Goal: Transaction & Acquisition: Purchase product/service

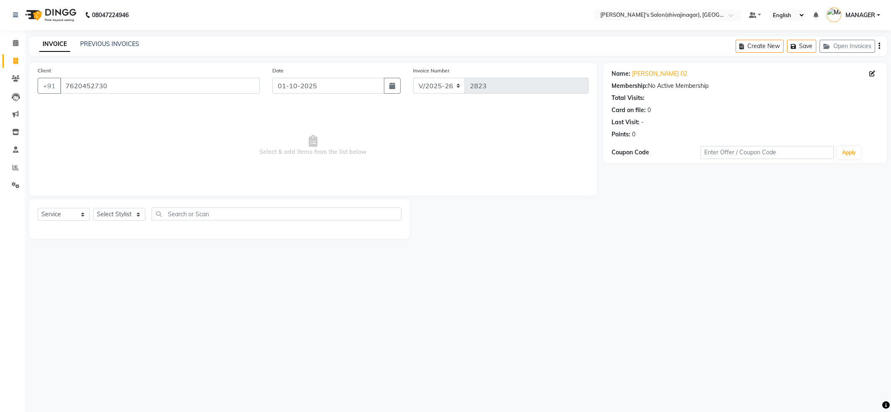
select select "4174"
select select "service"
click at [134, 169] on span "Select & add items from the list below" at bounding box center [313, 146] width 551 height 84
click at [111, 124] on span "Select & add items from the list below" at bounding box center [313, 146] width 551 height 84
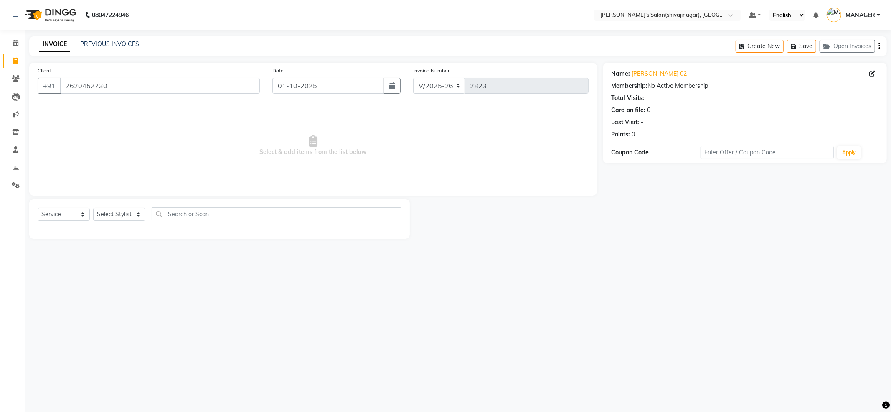
click at [111, 124] on span "Select & add items from the list below" at bounding box center [313, 146] width 551 height 84
click at [203, 166] on span "Select & add items from the list below" at bounding box center [313, 146] width 551 height 84
click at [13, 59] on icon at bounding box center [15, 61] width 5 height 6
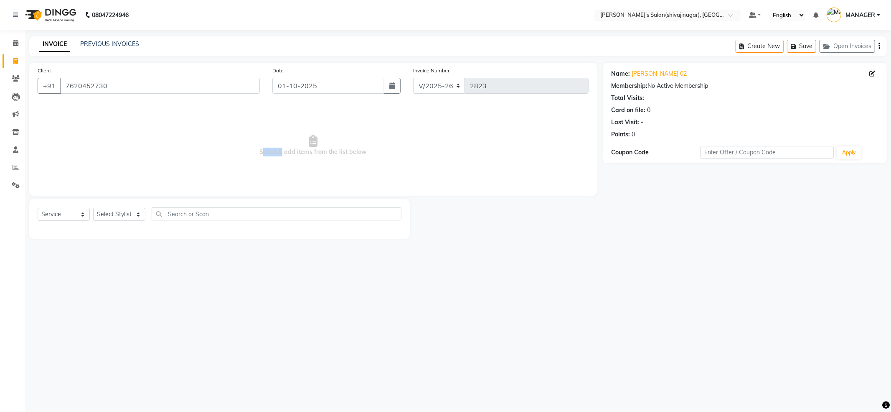
select select "service"
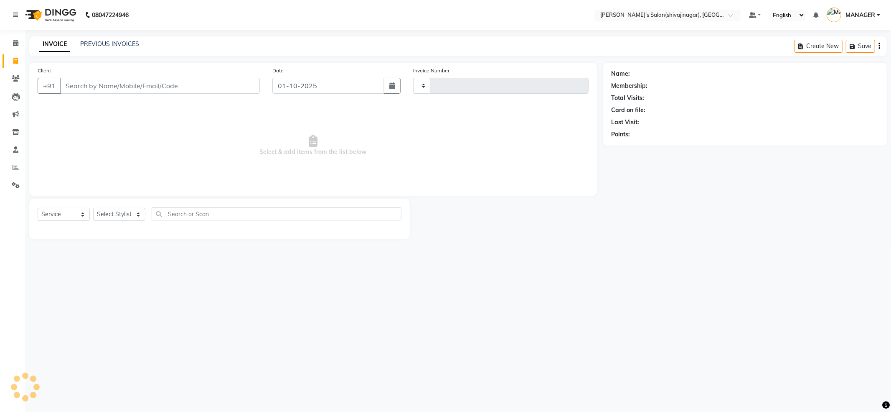
click at [181, 122] on span "Select & add items from the list below" at bounding box center [313, 146] width 551 height 84
select select "4174"
type input "2823"
click at [124, 89] on input "Client" at bounding box center [160, 86] width 200 height 16
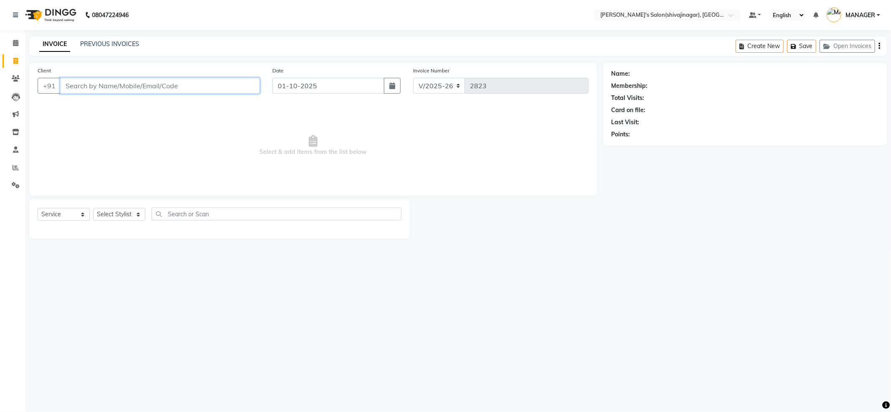
click at [124, 89] on input "Client" at bounding box center [160, 86] width 200 height 16
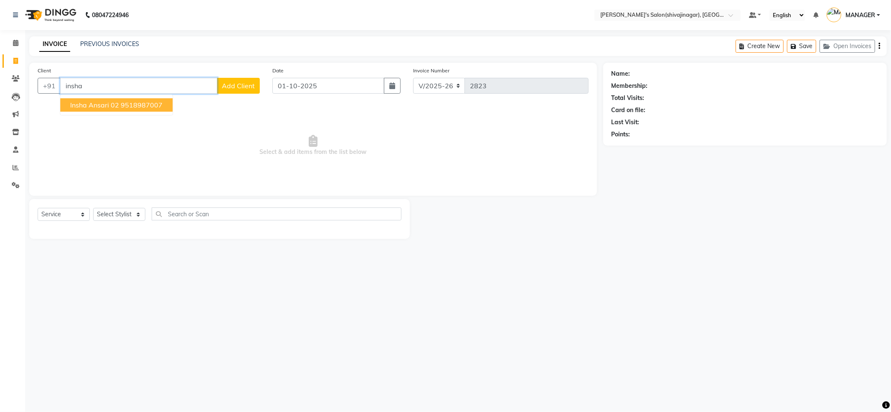
click at [137, 108] on ngb-highlight "9518987007" at bounding box center [142, 105] width 42 height 8
type input "9518987007"
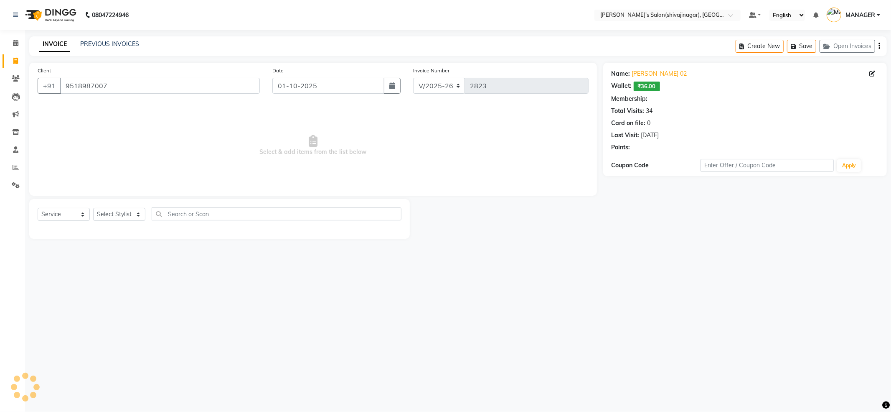
select select "1: Object"
click at [200, 141] on span "Select & add items from the list below" at bounding box center [313, 146] width 551 height 84
click at [159, 143] on span "Select & add items from the list below" at bounding box center [313, 146] width 551 height 84
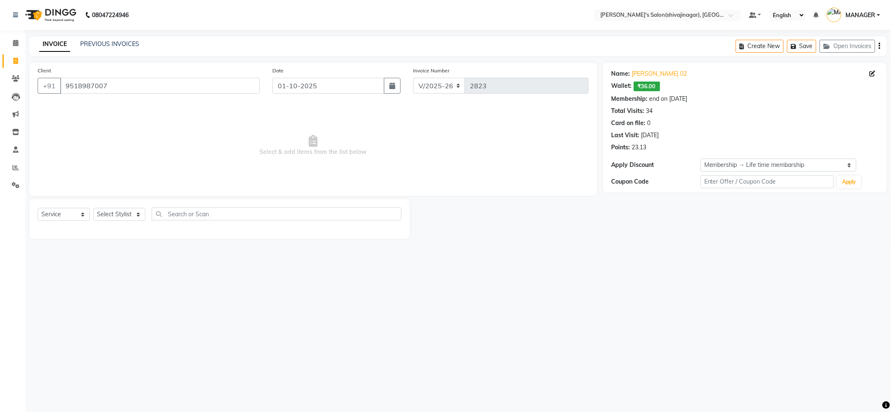
click at [131, 150] on span "Select & add items from the list below" at bounding box center [313, 146] width 551 height 84
click at [159, 152] on span "Select & add items from the list below" at bounding box center [313, 146] width 551 height 84
drag, startPoint x: 159, startPoint y: 152, endPoint x: 117, endPoint y: 191, distance: 57.1
click at [157, 154] on span "Select & add items from the list below" at bounding box center [313, 146] width 551 height 84
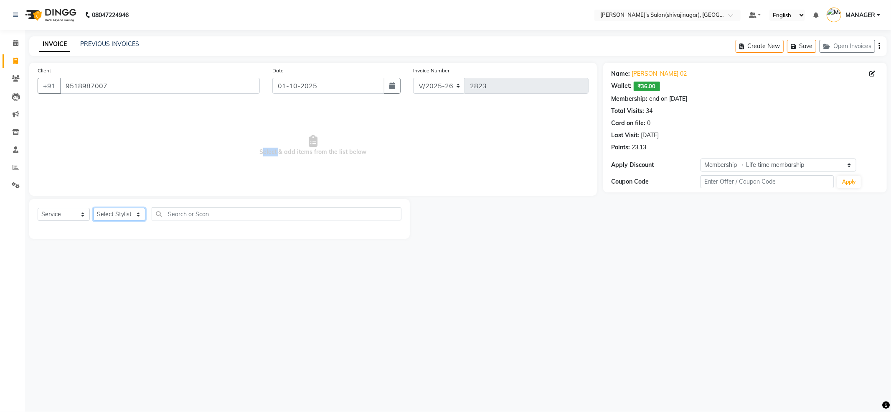
click at [119, 209] on select "Select Stylist [PERSON_NAME] MANAGER MISS STAFF MONG'Z. [PERSON_NAME] [PERSON_N…" at bounding box center [119, 214] width 52 height 13
select select "21636"
click at [93, 208] on select "Select Stylist [PERSON_NAME] MANAGER MISS STAFF MONG'Z. [PERSON_NAME] [PERSON_N…" at bounding box center [119, 214] width 52 height 13
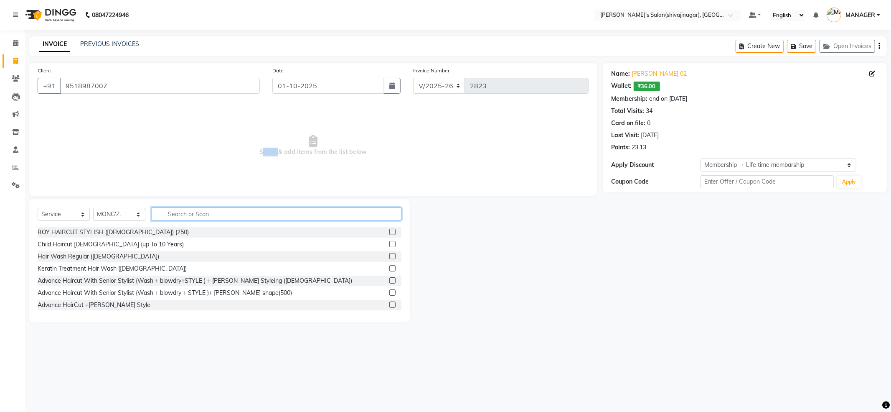
click at [187, 211] on input "text" at bounding box center [277, 213] width 250 height 13
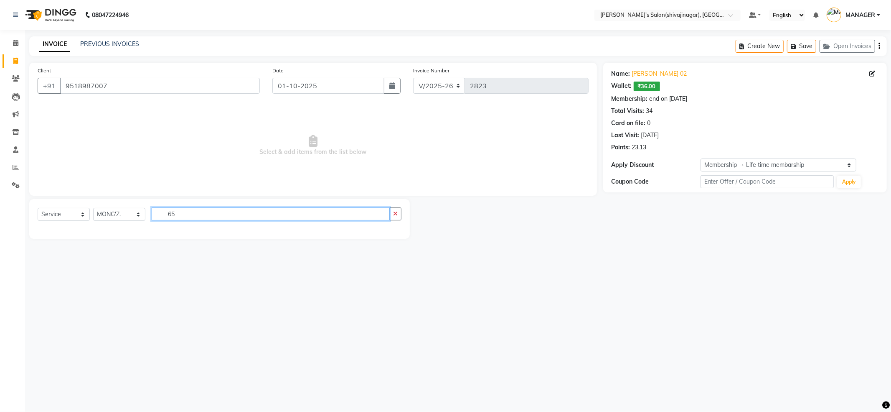
type input "6"
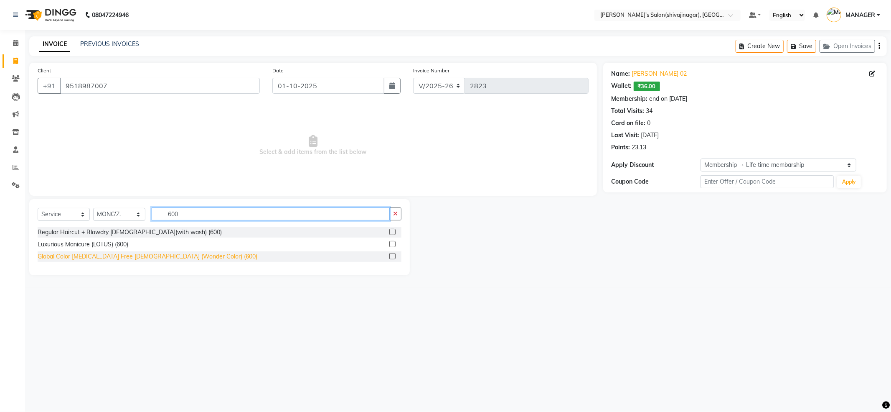
type input "600"
click at [122, 256] on div "Global Color [MEDICAL_DATA] Free [DEMOGRAPHIC_DATA] (Wonder Color) (600)" at bounding box center [148, 256] width 220 height 9
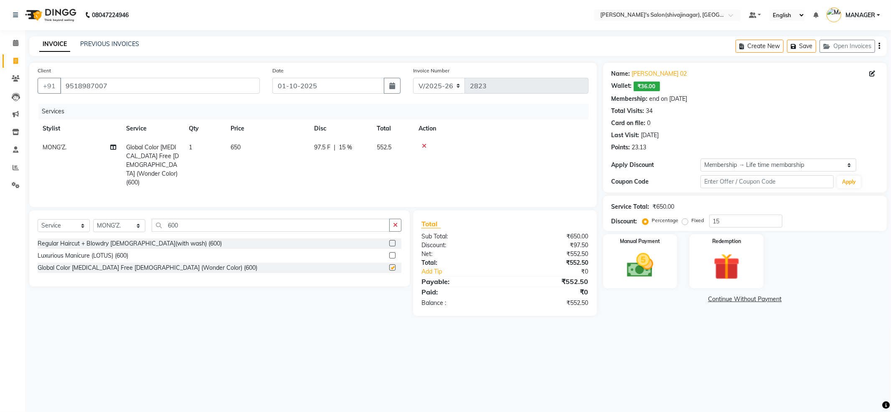
checkbox input "false"
click at [204, 219] on input "600" at bounding box center [271, 225] width 238 height 13
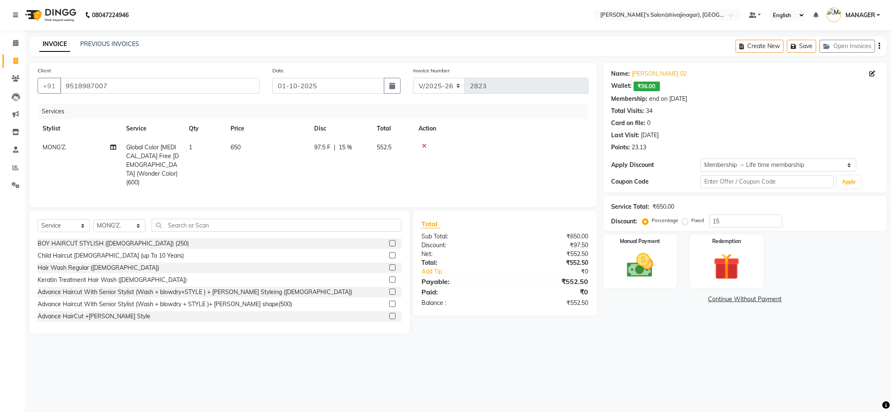
click at [218, 210] on div "Select Service Product Membership Package Voucher Prepaid Gift Card Select Styl…" at bounding box center [219, 271] width 381 height 123
click at [217, 210] on div "Select Service Product Membership Package Voucher Prepaid Gift Card Select Styl…" at bounding box center [219, 271] width 381 height 123
click at [217, 219] on input "text" at bounding box center [277, 225] width 250 height 13
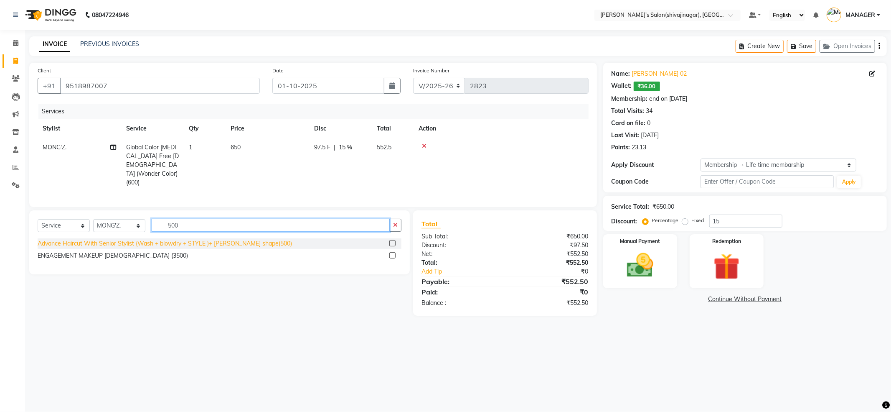
type input "500"
click at [203, 239] on div "Advance Haircut With Senior Stylist (Wash + blowdry + STYLE )+ [PERSON_NAME] sh…" at bounding box center [165, 243] width 255 height 9
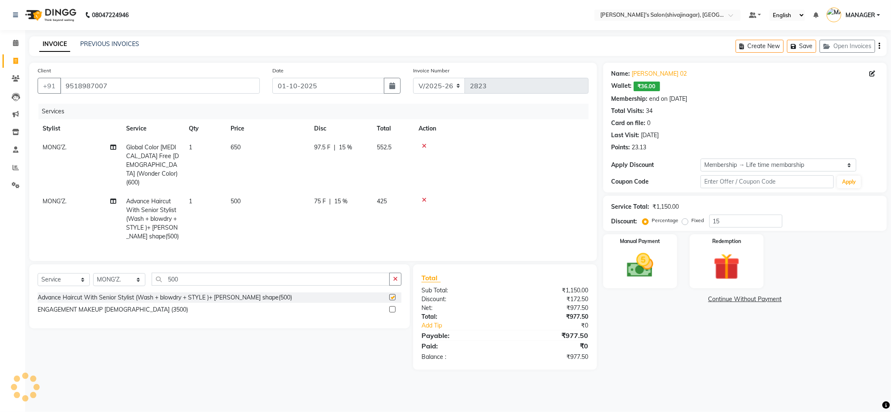
checkbox input "false"
click at [258, 192] on td "500" at bounding box center [268, 219] width 84 height 54
select select "21636"
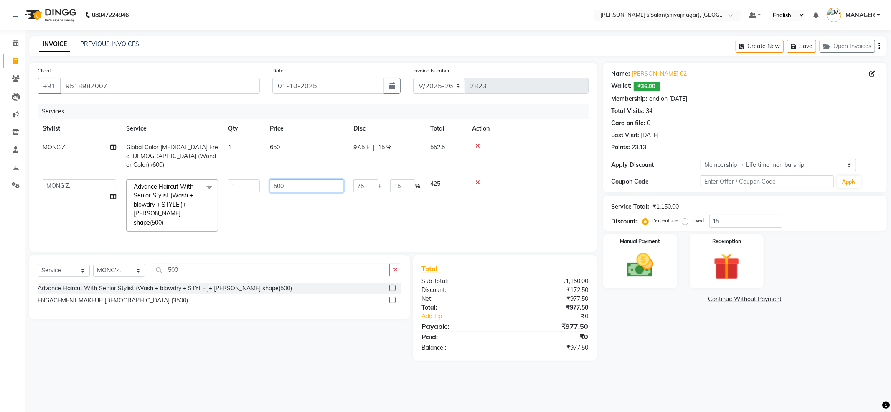
click at [283, 179] on input "500" at bounding box center [307, 185] width 74 height 13
type input "600"
click at [303, 198] on td "600" at bounding box center [307, 205] width 84 height 62
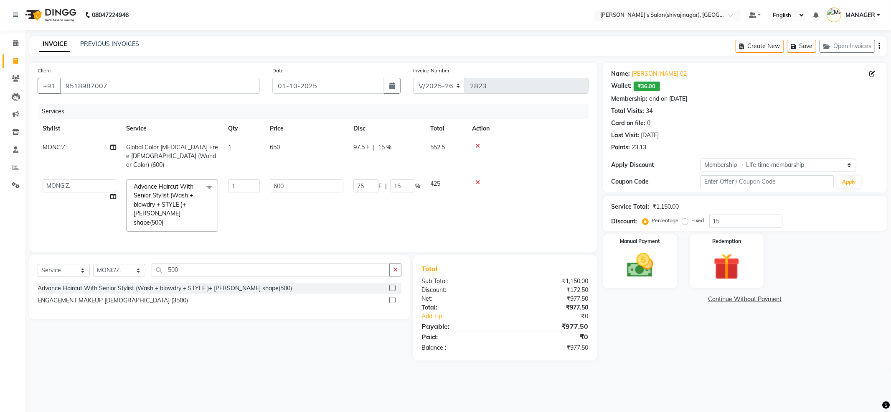
select select "21636"
click at [303, 211] on td "600" at bounding box center [307, 205] width 84 height 62
click at [238, 179] on input "1" at bounding box center [244, 185] width 32 height 13
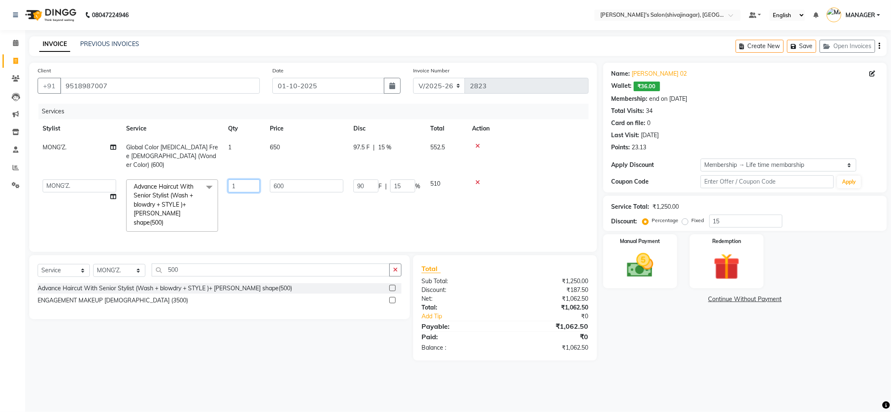
click at [238, 179] on input "1" at bounding box center [244, 185] width 32 height 13
type input "3"
click at [261, 219] on tr "[PERSON_NAME] MANAGER MISS STAFF [PERSON_NAME]. [PERSON_NAME] [PERSON_NAME] [PE…" at bounding box center [313, 205] width 551 height 62
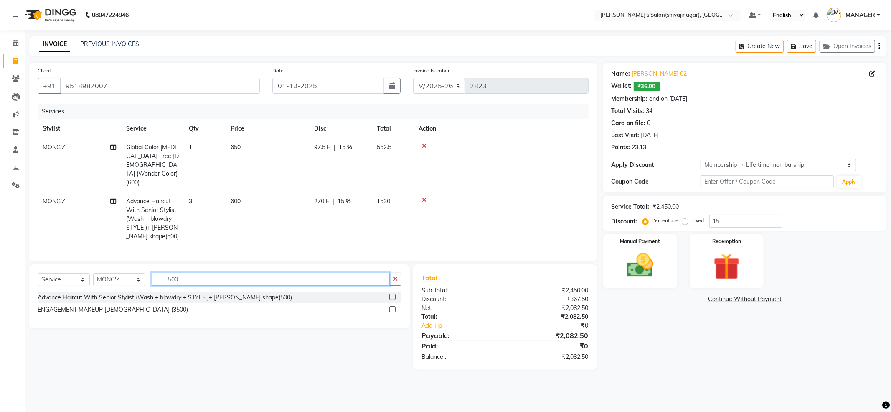
click at [214, 273] on input "500" at bounding box center [271, 279] width 238 height 13
click at [534, 201] on td at bounding box center [501, 219] width 175 height 54
click at [672, 344] on div "Name: [PERSON_NAME] 02 Wallet: ₹36.00 Membership: end on [DATE] Total Visits: 3…" at bounding box center [749, 216] width 290 height 307
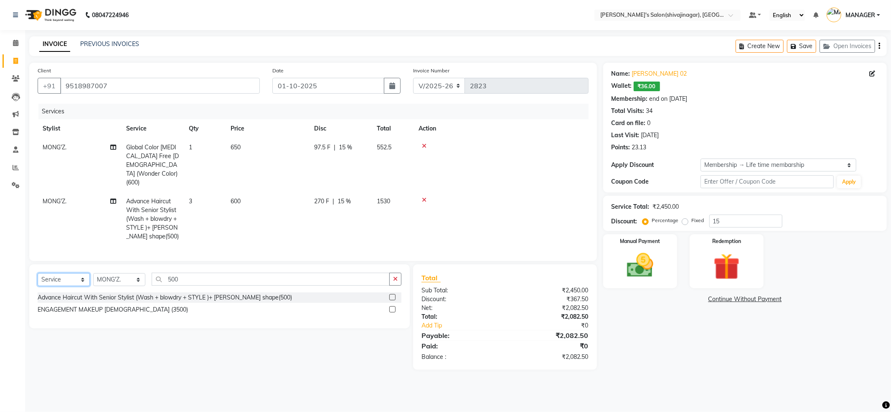
click at [70, 273] on select "Select Service Product Membership Package Voucher Prepaid Gift Card" at bounding box center [64, 279] width 52 height 13
select select "product"
click at [38, 273] on select "Select Service Product Membership Package Voucher Prepaid Gift Card" at bounding box center [64, 279] width 52 height 13
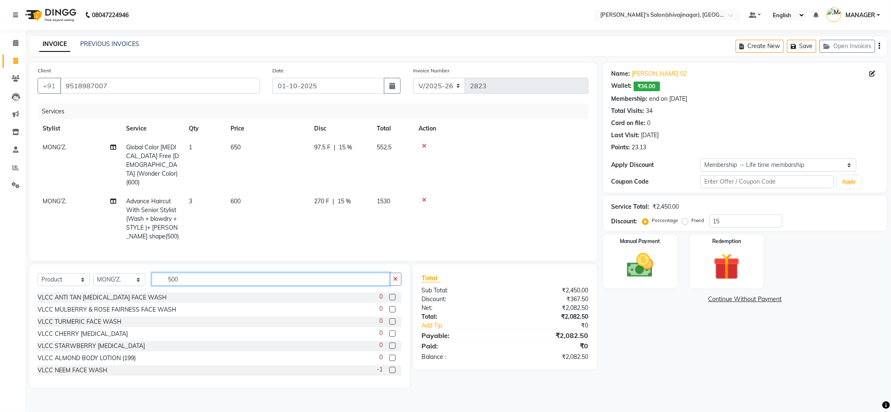
click at [187, 273] on input "500" at bounding box center [271, 279] width 238 height 13
drag, startPoint x: 187, startPoint y: 267, endPoint x: 201, endPoint y: 241, distance: 29.0
click at [187, 273] on input "500" at bounding box center [271, 279] width 238 height 13
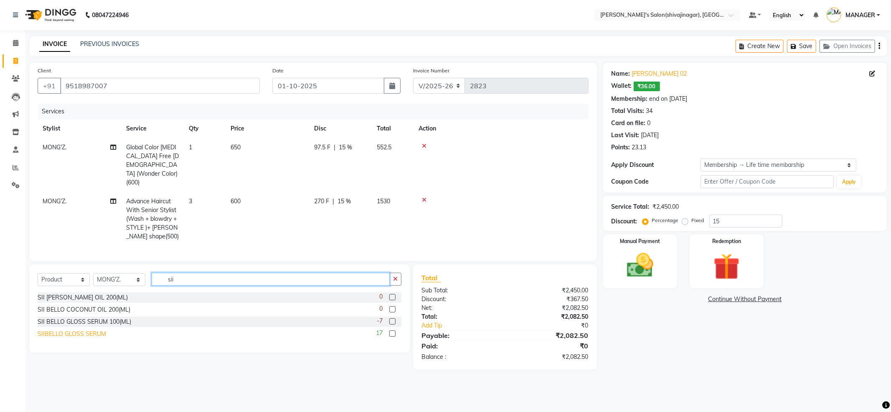
type input "sii"
click at [84, 329] on div "SIIBELLO GLOSS SERUM" at bounding box center [72, 333] width 69 height 9
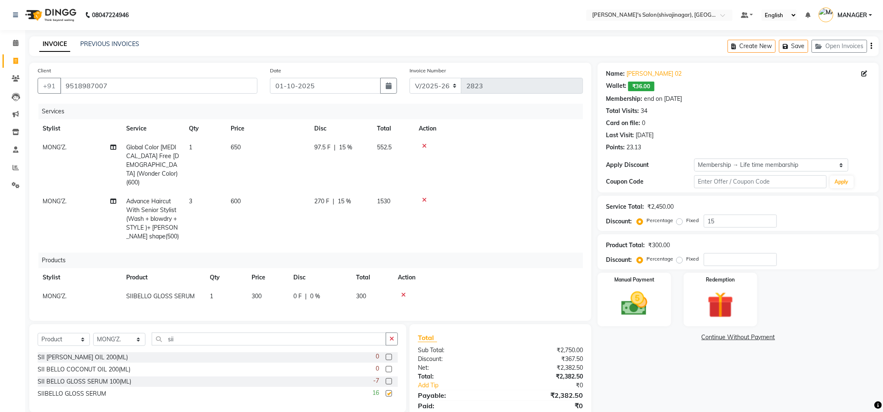
checkbox input "false"
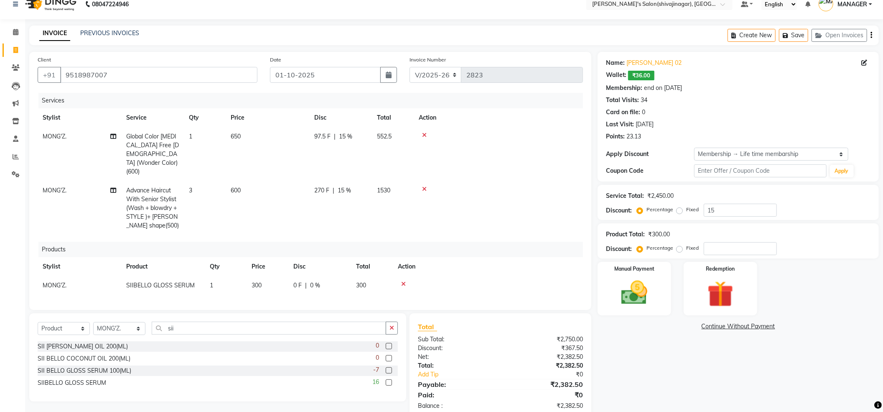
scroll to position [21, 0]
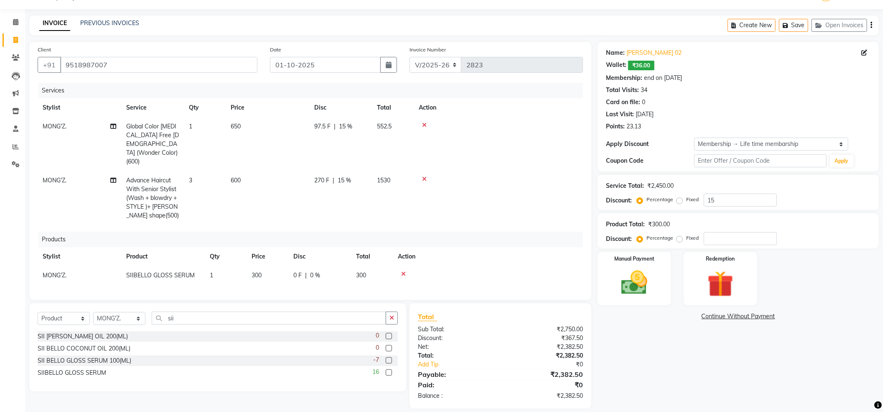
click at [701, 380] on div "Name: Insha Ansari 02 Wallet: ₹36.00 Membership: end on [DATE] Total Visits: 34…" at bounding box center [742, 225] width 288 height 367
click at [700, 378] on div "Name: Insha Ansari 02 Wallet: ₹36.00 Membership: end on [DATE] Total Visits: 34…" at bounding box center [742, 225] width 288 height 367
drag, startPoint x: 700, startPoint y: 378, endPoint x: 683, endPoint y: 355, distance: 29.3
click at [700, 378] on div "Name: Insha Ansari 02 Wallet: ₹36.00 Membership: end on [DATE] Total Visits: 34…" at bounding box center [742, 225] width 288 height 367
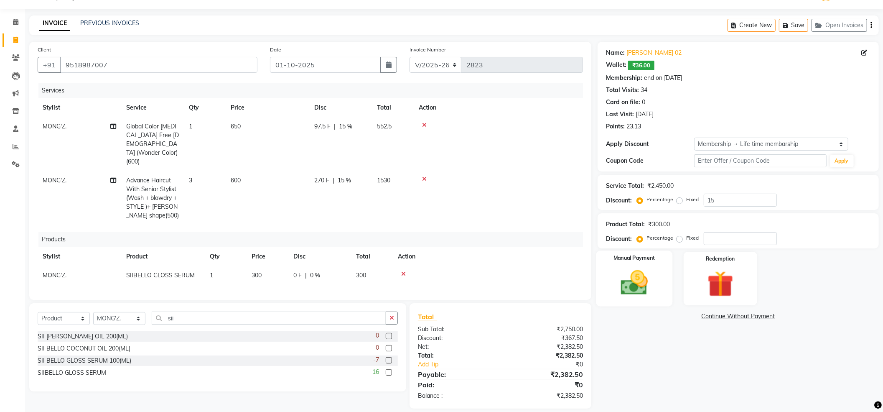
click at [644, 278] on img at bounding box center [634, 282] width 44 height 31
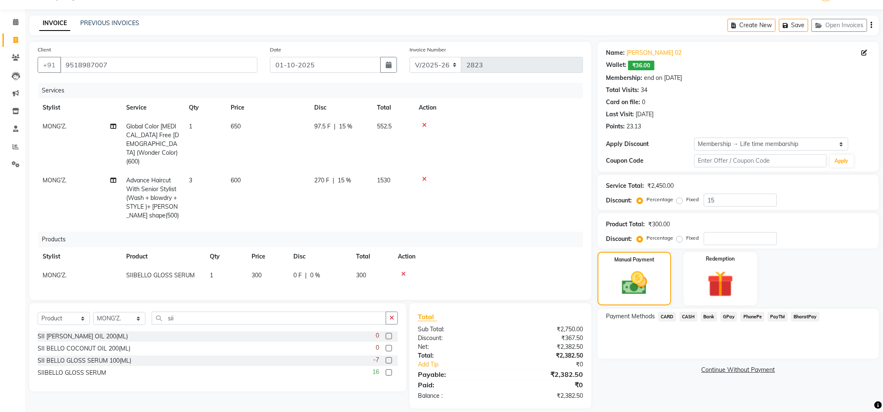
click at [776, 315] on span "PayTM" at bounding box center [778, 317] width 20 height 10
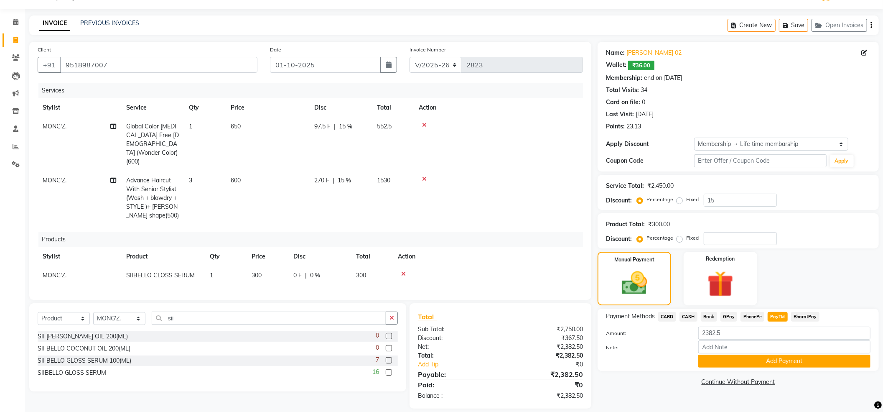
click at [779, 316] on span "PayTM" at bounding box center [778, 317] width 20 height 10
click at [779, 358] on button "Add Payment" at bounding box center [784, 360] width 172 height 13
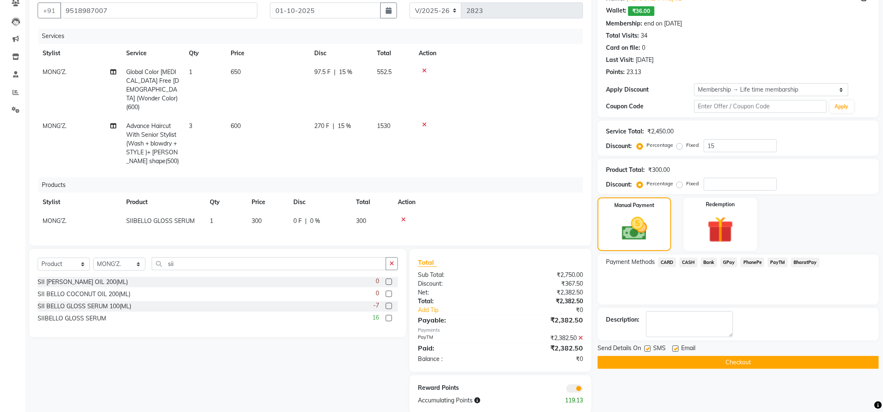
scroll to position [79, 0]
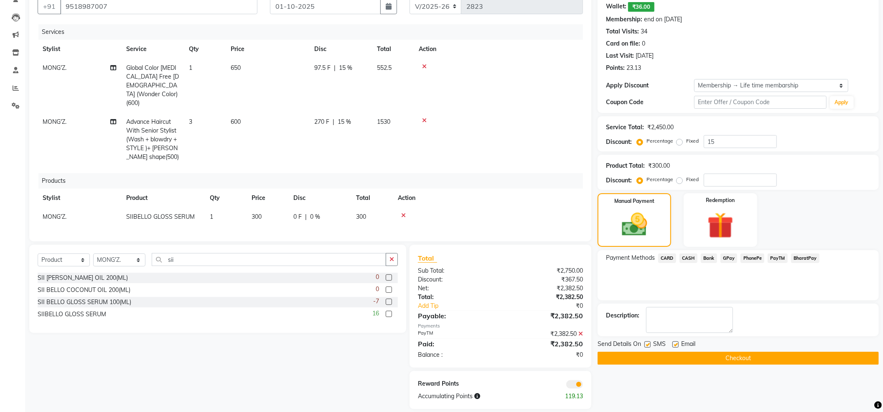
click at [731, 355] on button "Checkout" at bounding box center [738, 357] width 281 height 13
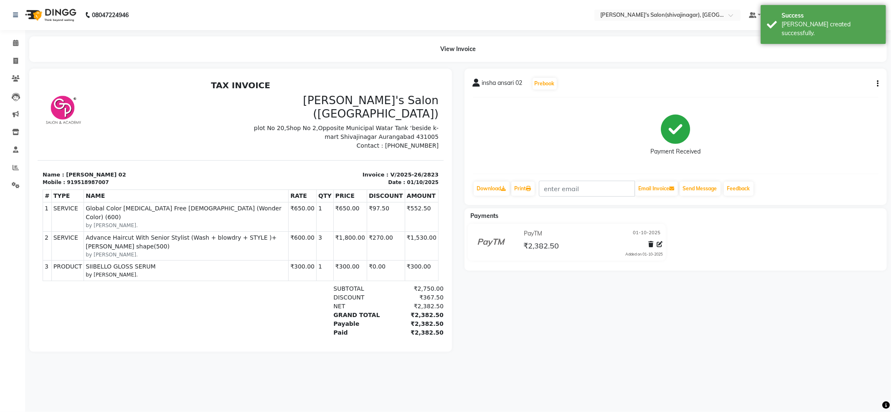
click at [716, 344] on div "insha ansari 02 Prebook Payment Received Download Print Email Invoice Send Mess…" at bounding box center [676, 210] width 436 height 283
click at [818, 3] on nav "08047224946 Select Location × [PERSON_NAME]'s Salon(shivajinagar), Shivaji Naga…" at bounding box center [445, 15] width 891 height 30
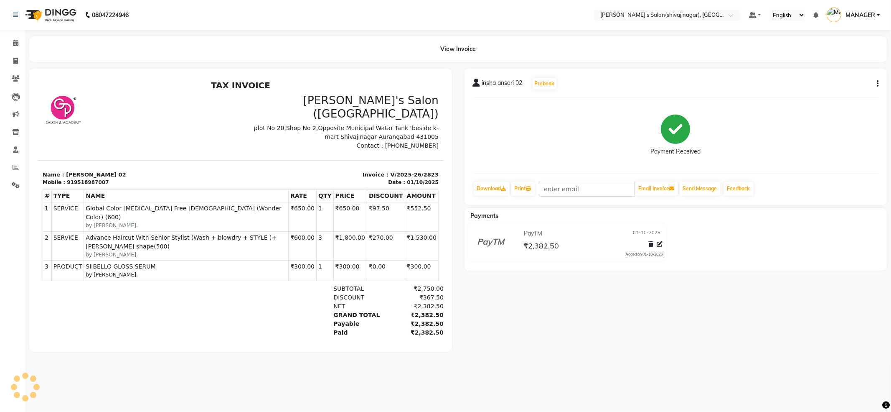
click at [658, 345] on div "insha ansari 02 Prebook Payment Received Download Print Email Invoice Send Mess…" at bounding box center [676, 210] width 436 height 283
click at [14, 62] on icon at bounding box center [15, 61] width 5 height 6
select select "service"
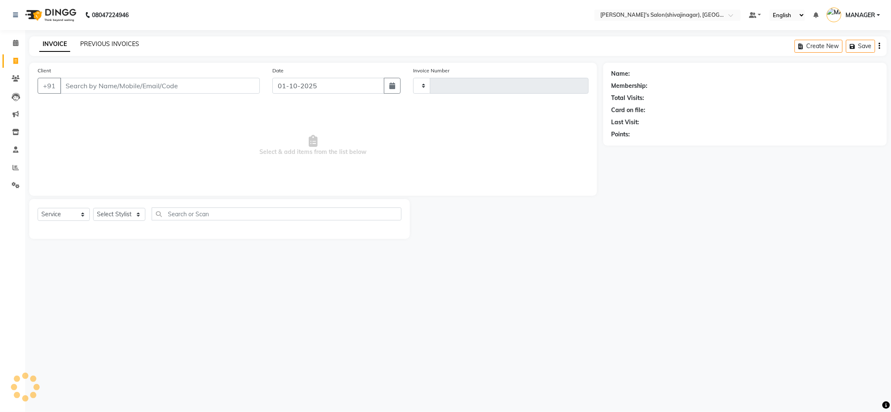
click at [126, 43] on link "PREVIOUS INVOICES" at bounding box center [109, 44] width 59 height 8
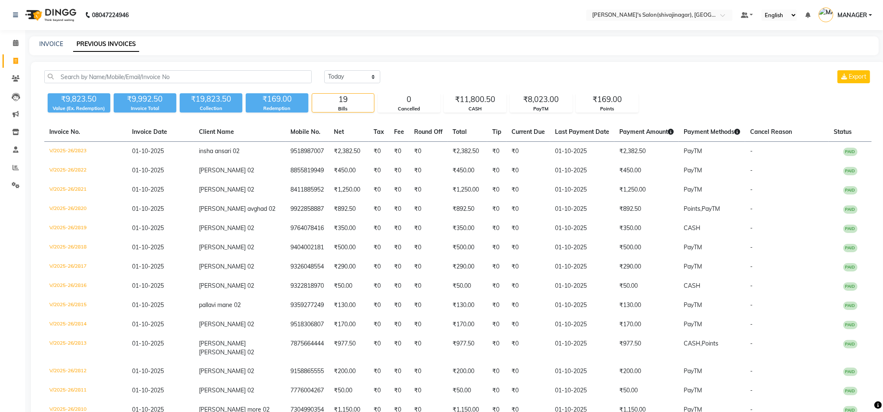
click at [845, 16] on span "MANAGER" at bounding box center [853, 15] width 30 height 9
click at [822, 64] on link "Sign out" at bounding box center [829, 59] width 76 height 13
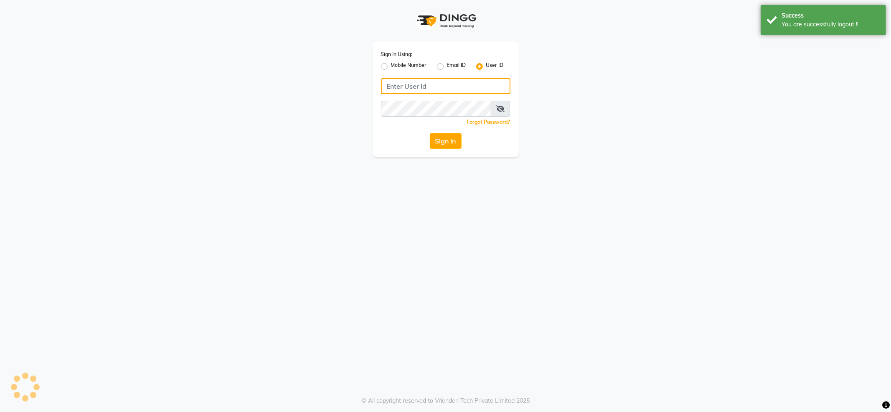
type input "7888029666"
click at [400, 64] on label "Mobile Number" at bounding box center [409, 66] width 36 height 10
click at [397, 64] on input "Mobile Number" at bounding box center [393, 63] width 5 height 5
radio input "true"
radio input "false"
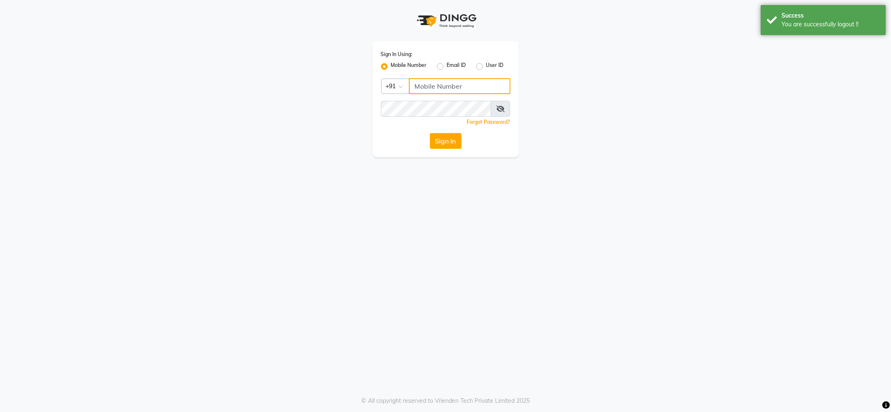
drag, startPoint x: 434, startPoint y: 84, endPoint x: 435, endPoint y: 88, distance: 4.4
click at [434, 84] on input "Username" at bounding box center [460, 86] width 102 height 16
type input "7888039666"
click at [445, 136] on button "Sign In" at bounding box center [446, 141] width 32 height 16
